Goal: Check status: Check status

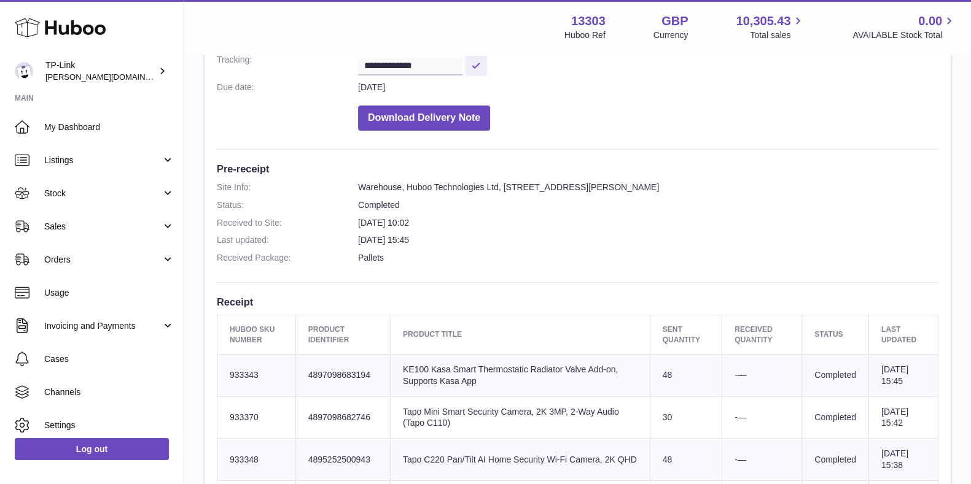
scroll to position [306, 0]
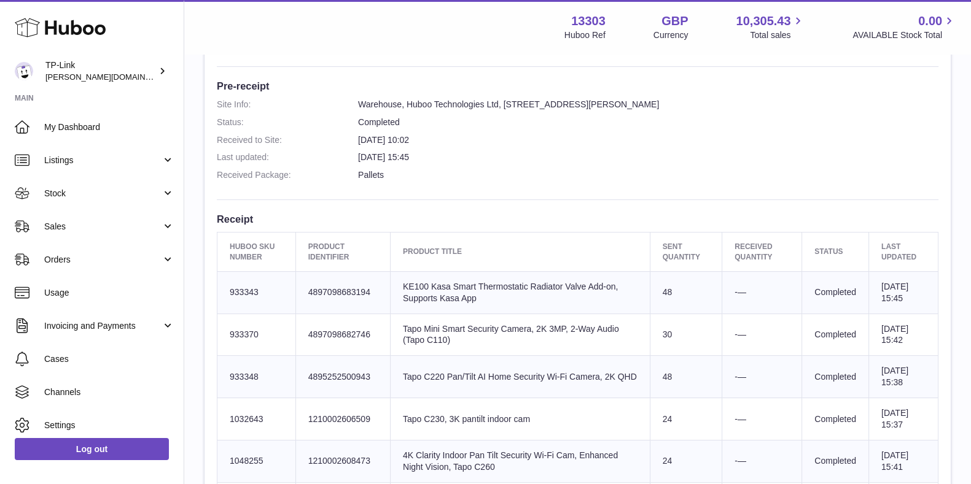
click at [507, 304] on td "Product title KE100 Kasa Smart Thermostatic Radiator Valve Add-on, Supports Kas…" at bounding box center [520, 292] width 260 height 42
click at [519, 271] on td "Product title KE100 Kasa Smart Thermostatic Radiator Valve Add-on, Supports Kas…" at bounding box center [520, 292] width 260 height 42
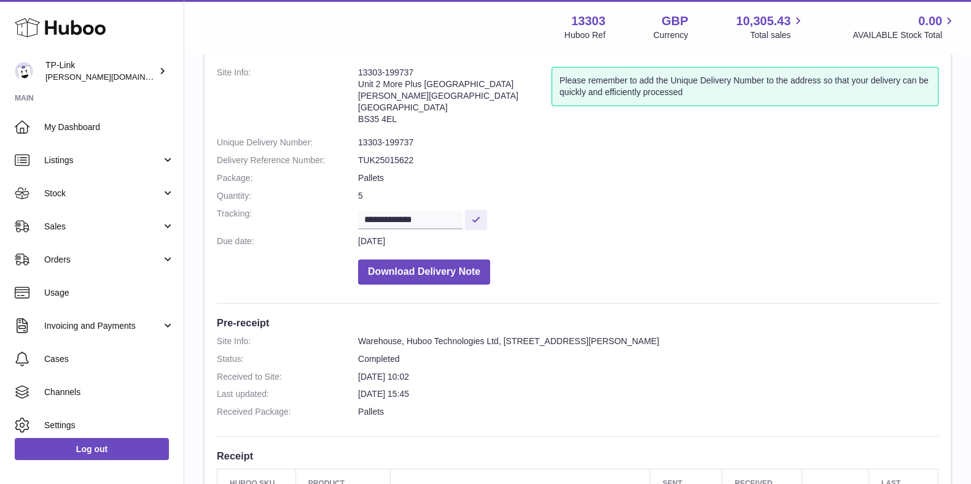
scroll to position [0, 0]
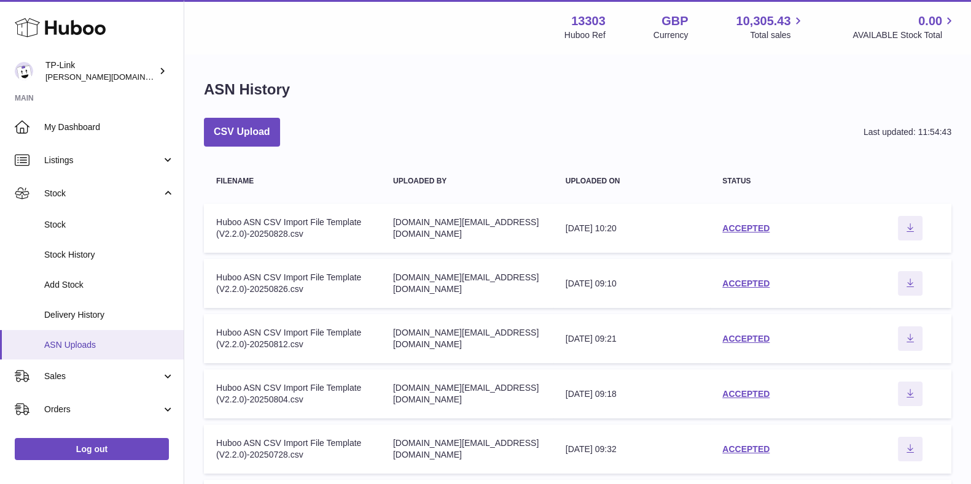
click at [95, 341] on span "ASN Uploads" at bounding box center [109, 346] width 130 height 12
click at [751, 225] on link "ACCEPTED" at bounding box center [745, 228] width 47 height 10
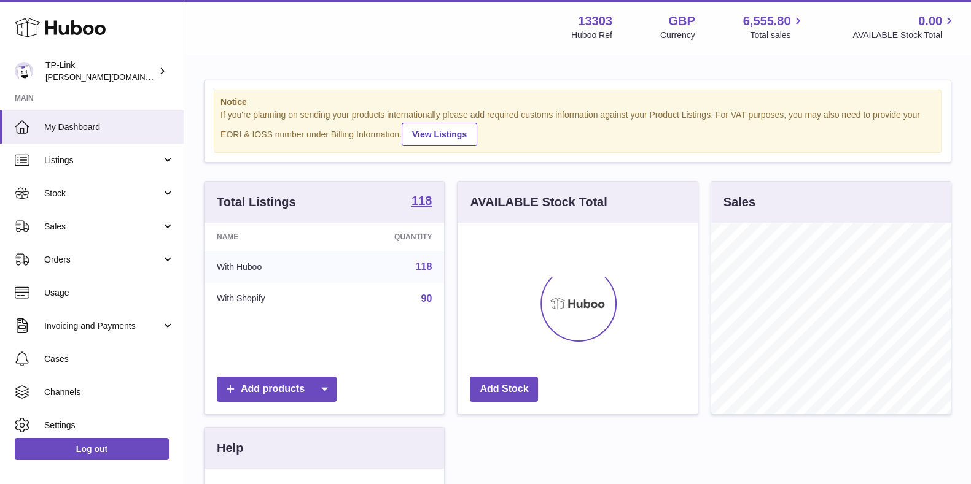
scroll to position [192, 239]
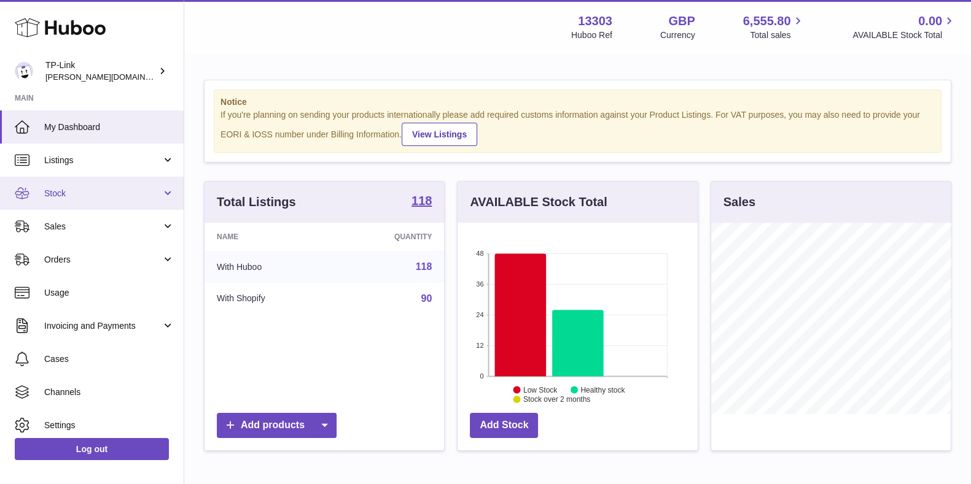
click at [87, 190] on span "Stock" at bounding box center [102, 194] width 117 height 12
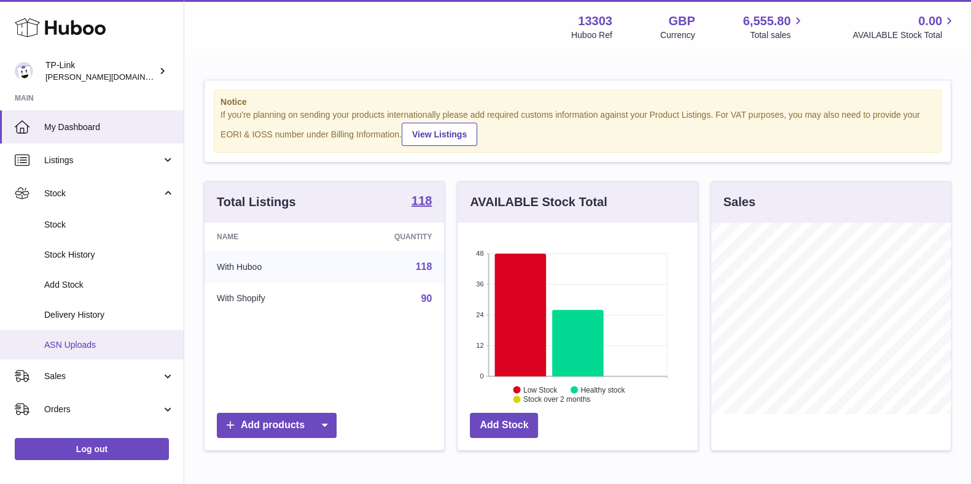
drag, startPoint x: 93, startPoint y: 341, endPoint x: 108, endPoint y: 335, distance: 16.8
click at [93, 342] on span "ASN Uploads" at bounding box center [109, 346] width 130 height 12
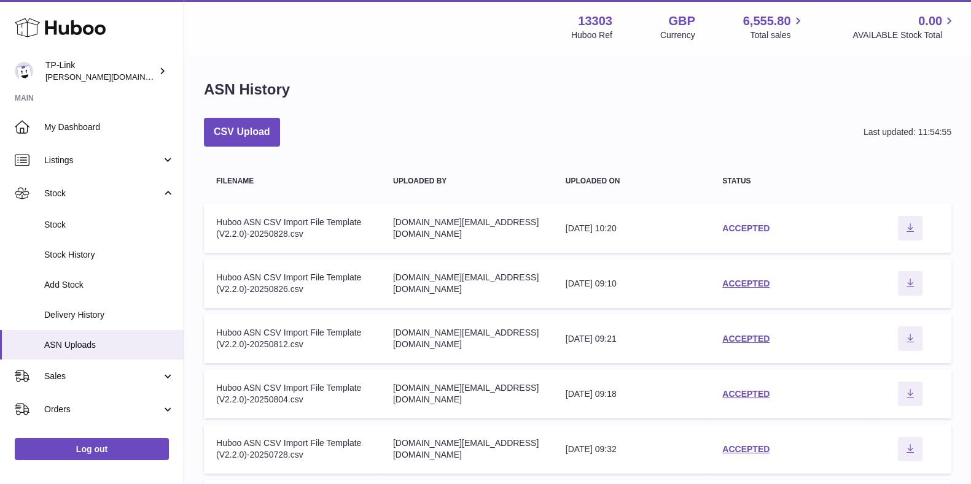
click at [738, 226] on link "ACCEPTED" at bounding box center [745, 228] width 47 height 10
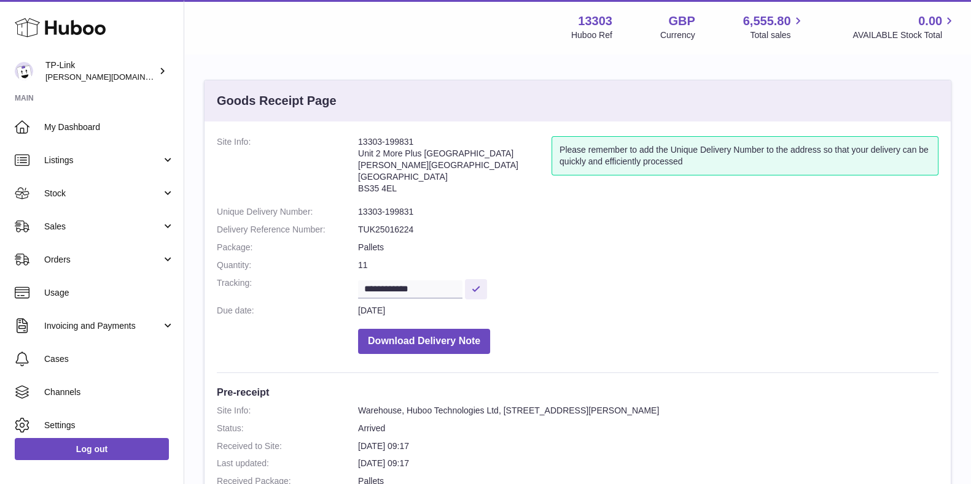
click at [617, 246] on dd "Pallets" at bounding box center [648, 248] width 580 height 12
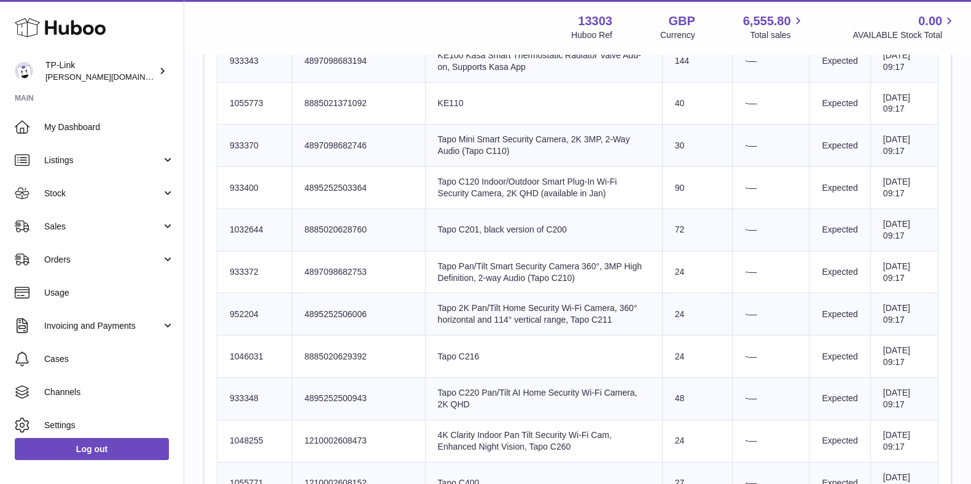
scroll to position [613, 0]
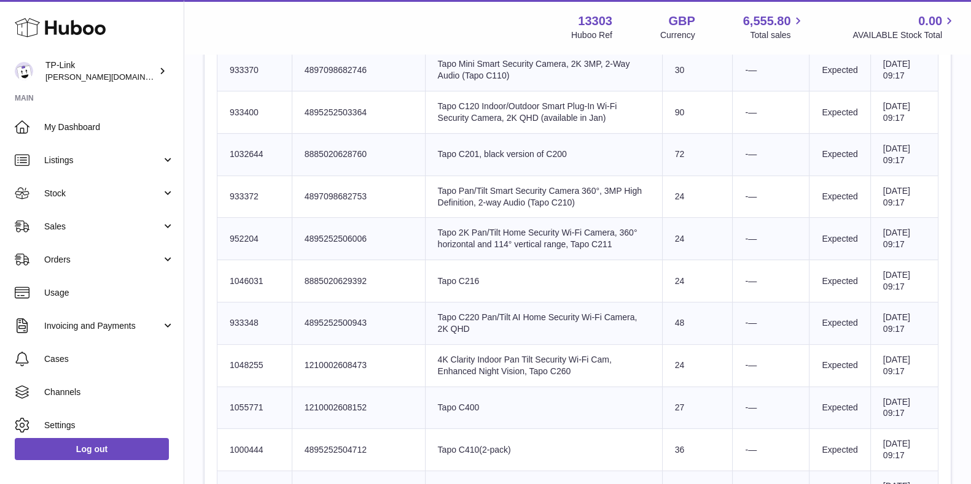
click at [607, 260] on td "Product title Tapo C216" at bounding box center [543, 281] width 237 height 42
click at [373, 218] on td "Client Identifier 4895252506006" at bounding box center [358, 239] width 133 height 42
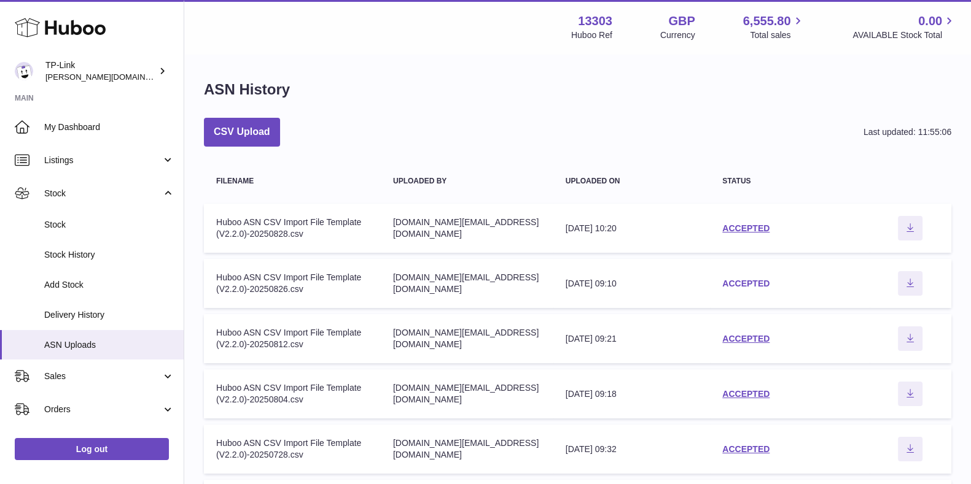
click at [764, 281] on link "ACCEPTED" at bounding box center [745, 284] width 47 height 10
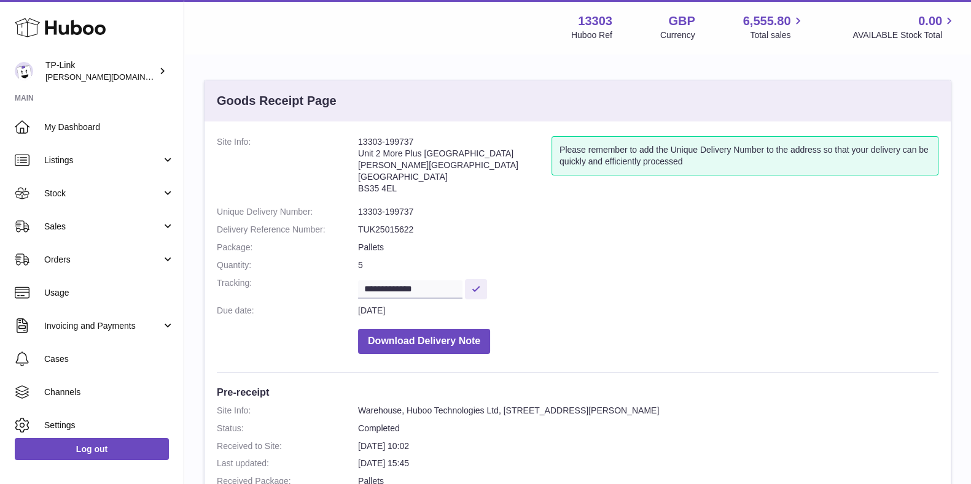
scroll to position [384, 0]
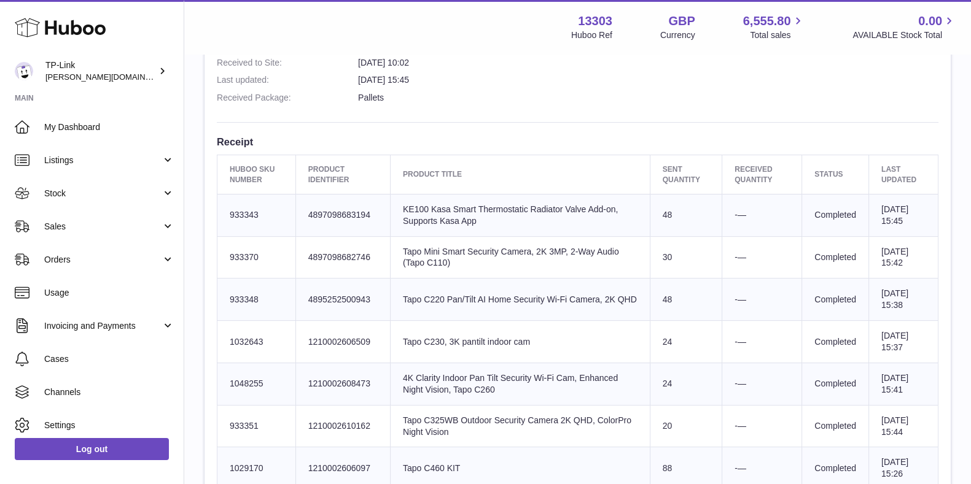
click at [594, 241] on td "Product title Tapo Mini Smart Security Camera, 2K 3MP, 2-Way Audio (Tapo C110)" at bounding box center [520, 257] width 260 height 42
click at [607, 284] on td "Product title Tapo C220 Pan/Tilt AI Home Security Wi-Fi Camera, 2K QHD" at bounding box center [520, 300] width 260 height 42
click at [568, 344] on td "Product title Tapo C230, 3K pantilt indoor cam" at bounding box center [520, 342] width 260 height 42
